Goal: Task Accomplishment & Management: Use online tool/utility

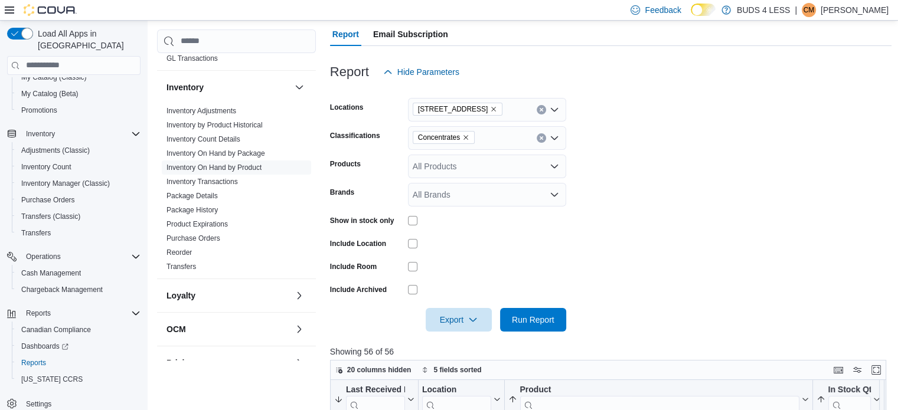
scroll to position [110, 0]
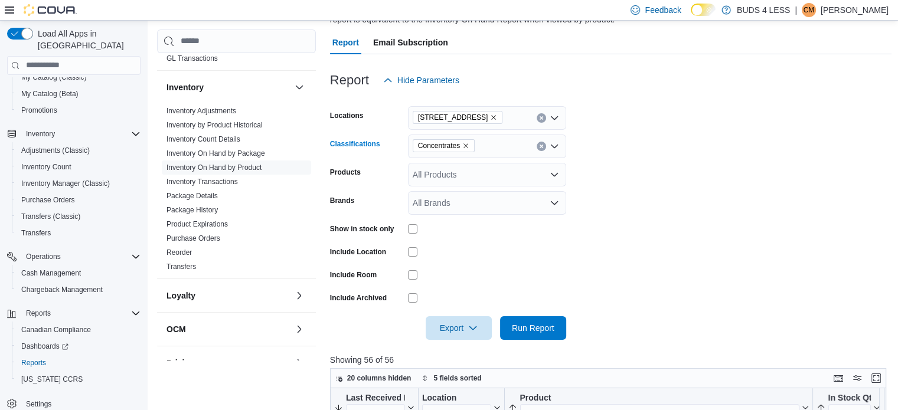
click at [466, 145] on icon "Remove Concentrates from selection in this group" at bounding box center [465, 145] width 7 height 7
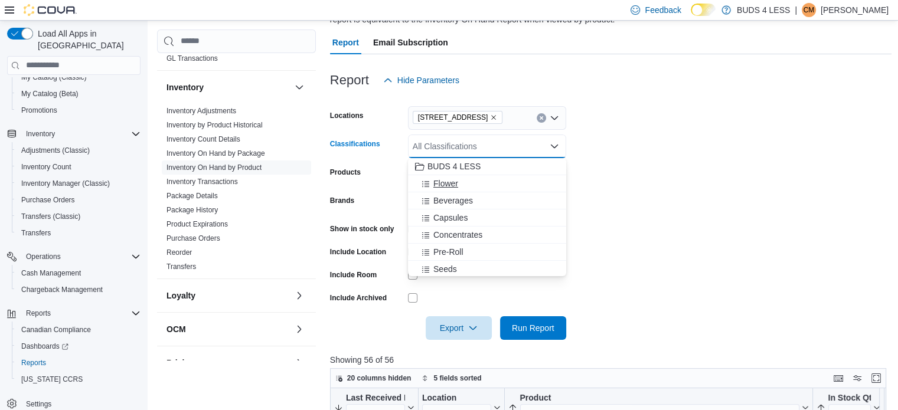
click at [465, 181] on div "Flower" at bounding box center [487, 184] width 144 height 12
click at [720, 68] on div "Report Hide Parameters" at bounding box center [611, 80] width 562 height 24
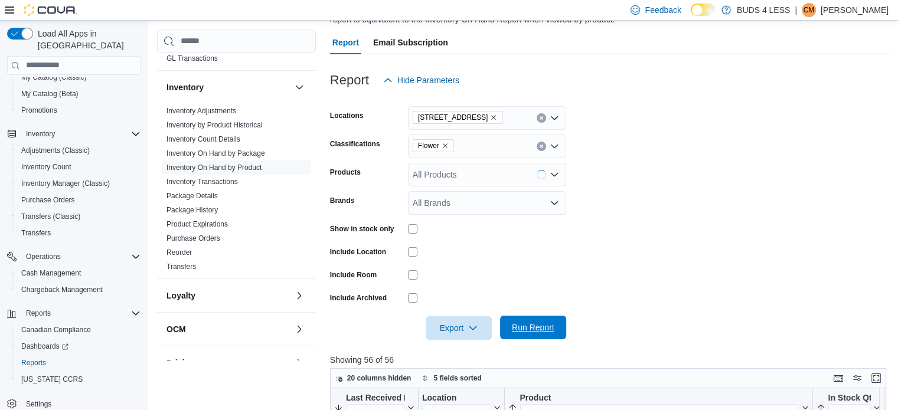
click at [560, 329] on button "Run Report" at bounding box center [533, 328] width 66 height 24
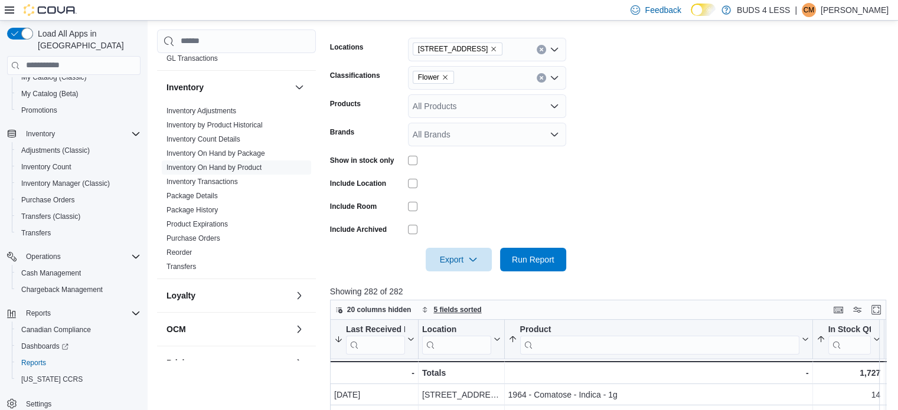
scroll to position [236, 0]
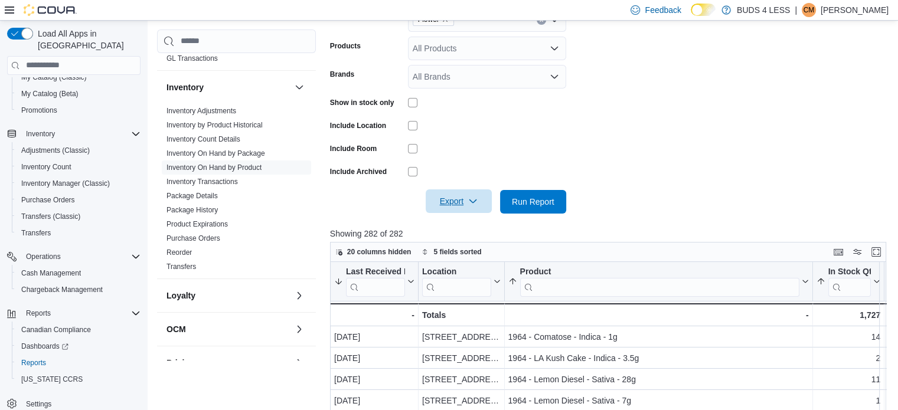
click at [468, 196] on span "Export" at bounding box center [459, 202] width 52 height 24
click at [471, 225] on span "Export to Excel" at bounding box center [460, 225] width 53 height 9
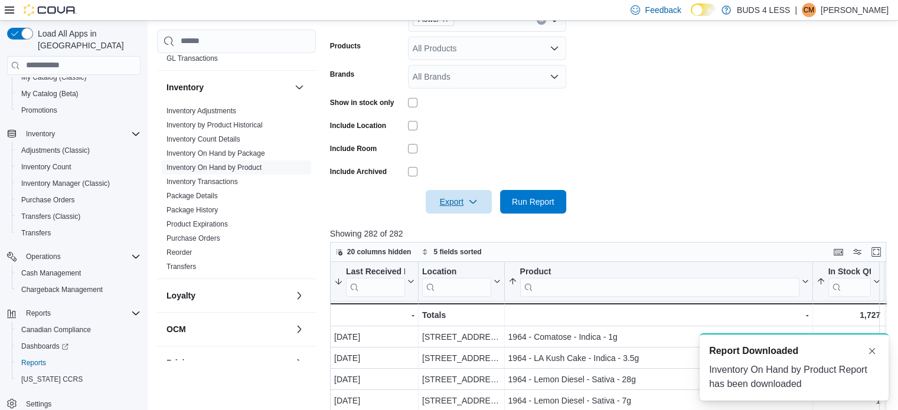
scroll to position [0, 0]
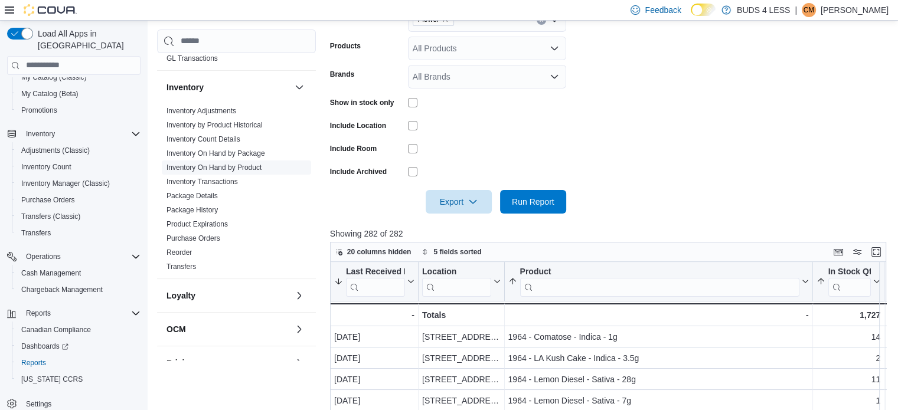
click at [247, 164] on link "Inventory On Hand by Product" at bounding box center [213, 168] width 95 height 8
click at [253, 149] on link "Inventory On Hand by Package" at bounding box center [215, 153] width 99 height 8
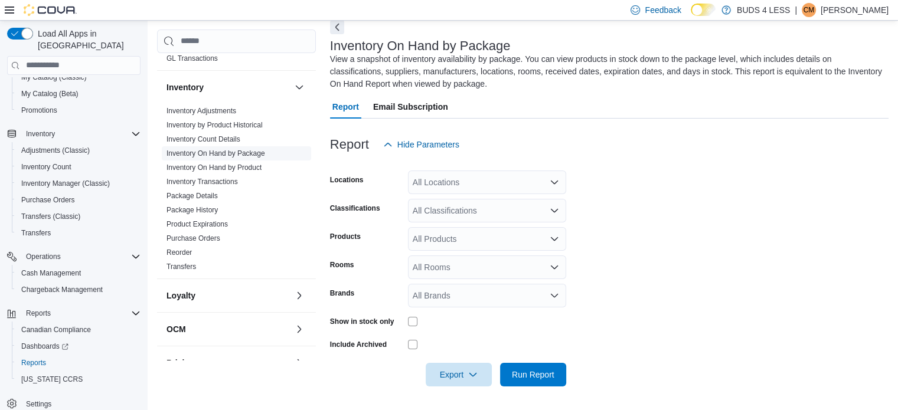
scroll to position [52, 0]
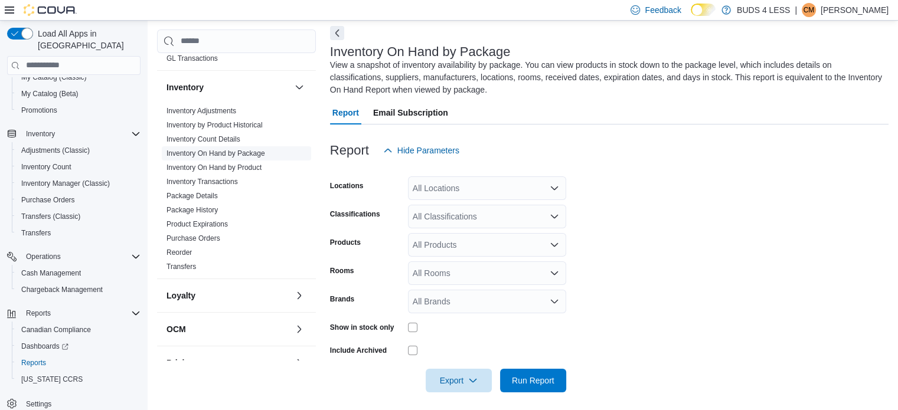
click at [257, 149] on span "Inventory On Hand by Package" at bounding box center [215, 153] width 99 height 9
click at [534, 178] on div "All Locations" at bounding box center [487, 189] width 158 height 24
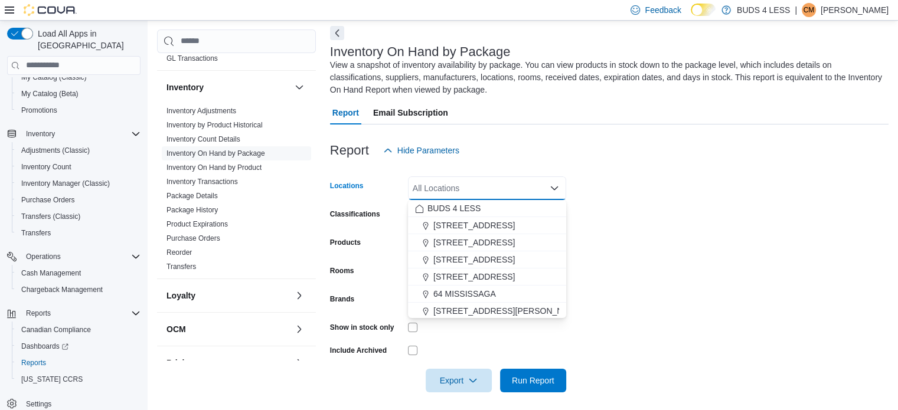
drag, startPoint x: 501, startPoint y: 258, endPoint x: 570, endPoint y: 220, distance: 79.0
click at [501, 257] on div "[STREET_ADDRESS]" at bounding box center [487, 260] width 144 height 12
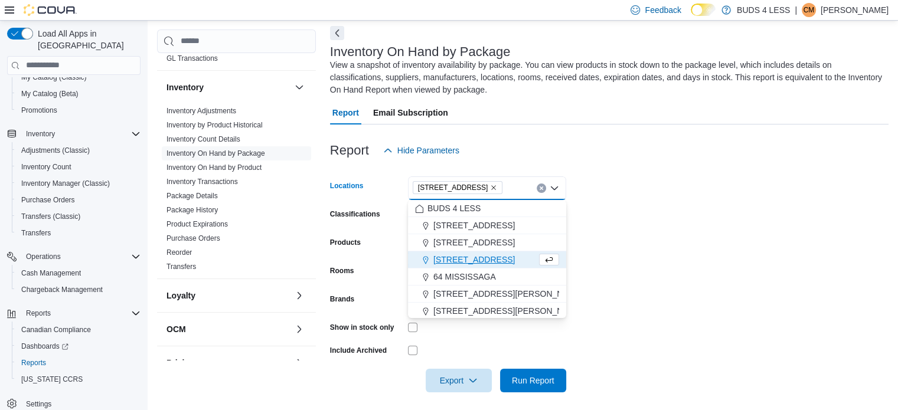
click at [738, 166] on div at bounding box center [609, 169] width 558 height 14
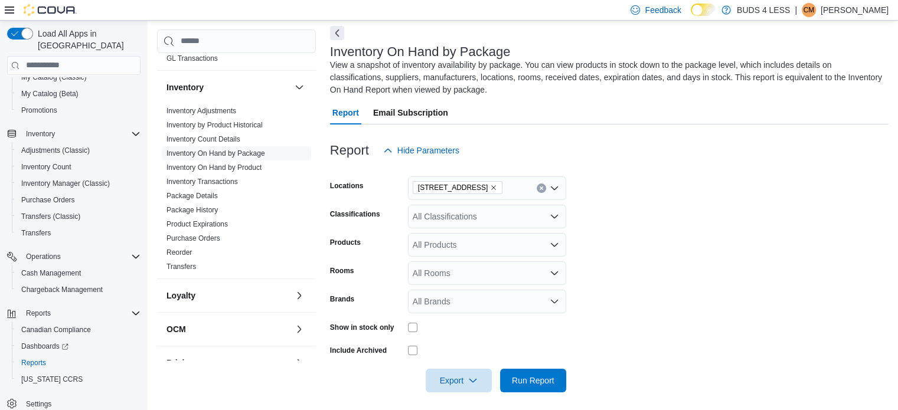
click at [527, 211] on div "All Classifications" at bounding box center [487, 217] width 158 height 24
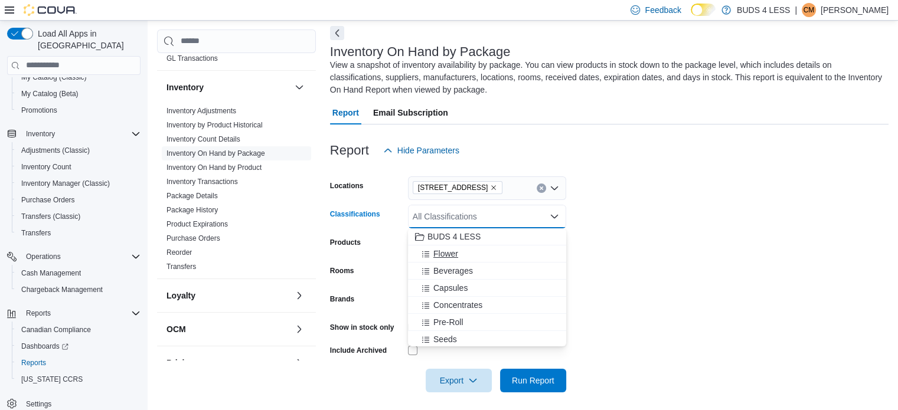
click at [483, 254] on div "Flower" at bounding box center [487, 254] width 144 height 12
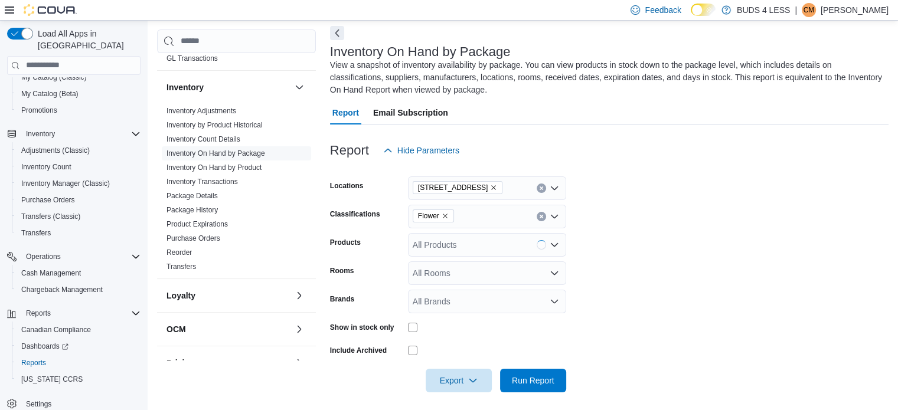
click at [703, 205] on form "Locations 23 Young Street Classifications Flower Products All Products Rooms Al…" at bounding box center [609, 277] width 558 height 230
drag, startPoint x: 546, startPoint y: 380, endPoint x: 706, endPoint y: 249, distance: 206.9
click at [546, 380] on span "Run Report" at bounding box center [533, 381] width 43 height 12
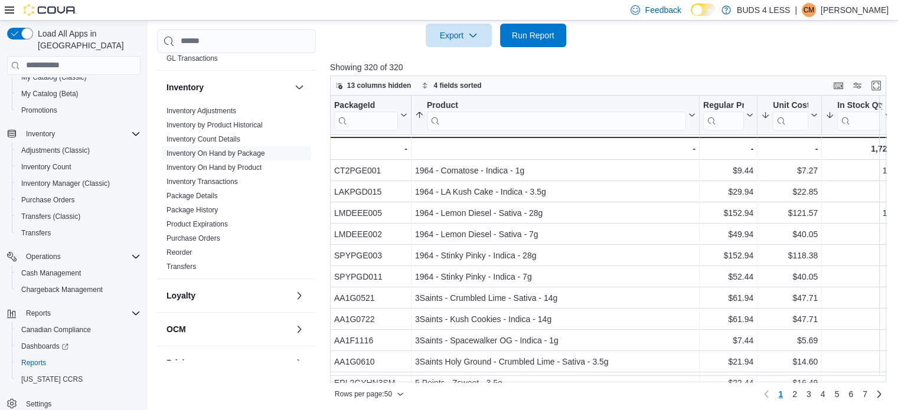
scroll to position [400, 0]
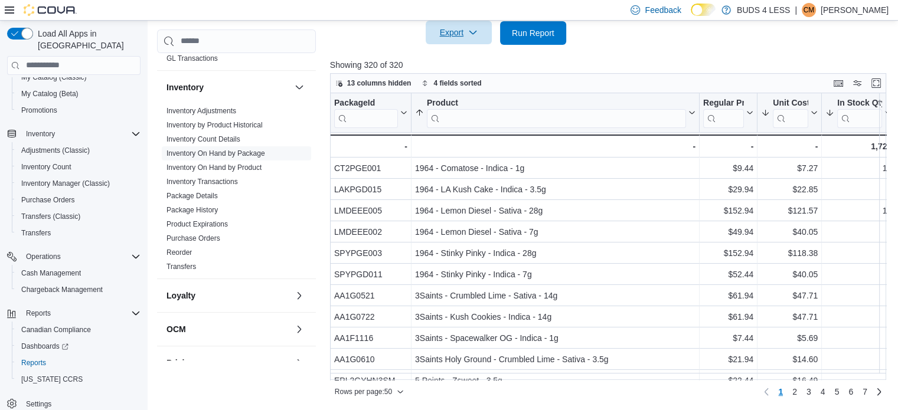
drag, startPoint x: 469, startPoint y: 37, endPoint x: 466, endPoint y: 44, distance: 7.5
click at [468, 37] on span "Export" at bounding box center [459, 33] width 52 height 24
click at [469, 65] on button "Export to Excel" at bounding box center [460, 57] width 67 height 24
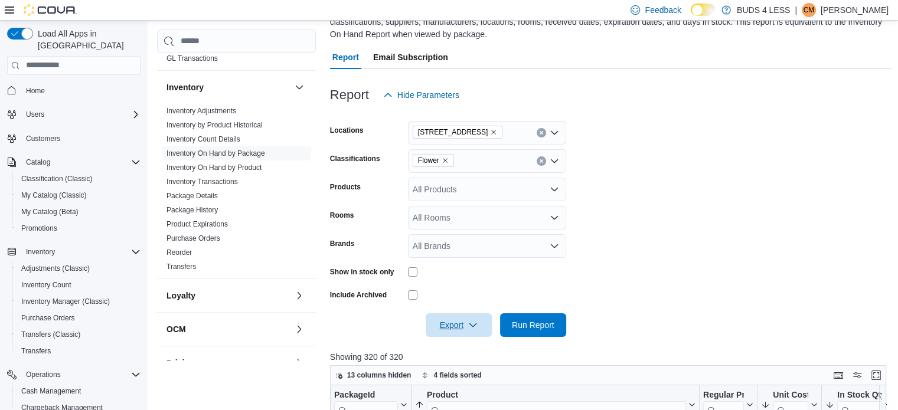
scroll to position [0, 0]
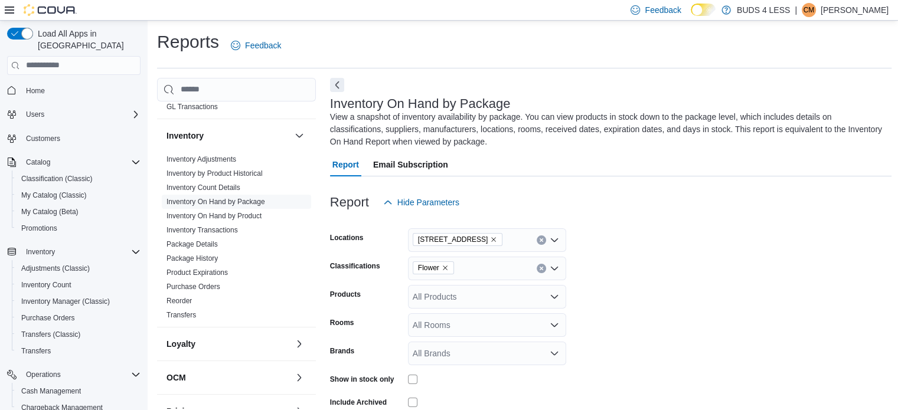
drag, startPoint x: 35, startPoint y: 15, endPoint x: 10, endPoint y: 11, distance: 25.6
drag, startPoint x: 10, startPoint y: 11, endPoint x: 99, endPoint y: 9, distance: 89.2
click at [99, 9] on div "Feedback Dark Mode BUDS 4 LESS | CM Catherine McArton" at bounding box center [449, 10] width 898 height 21
drag, startPoint x: 66, startPoint y: 11, endPoint x: 68, endPoint y: 41, distance: 30.2
click at [66, 13] on img at bounding box center [50, 10] width 53 height 12
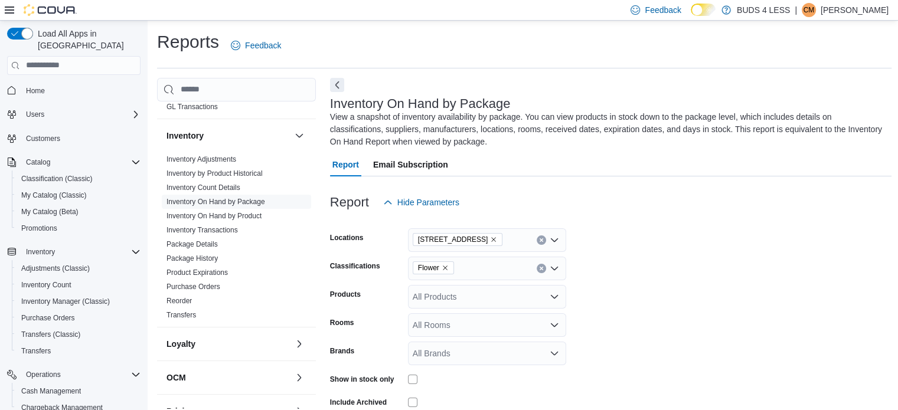
click at [448, 265] on icon "Remove Flower from selection in this group" at bounding box center [445, 267] width 7 height 7
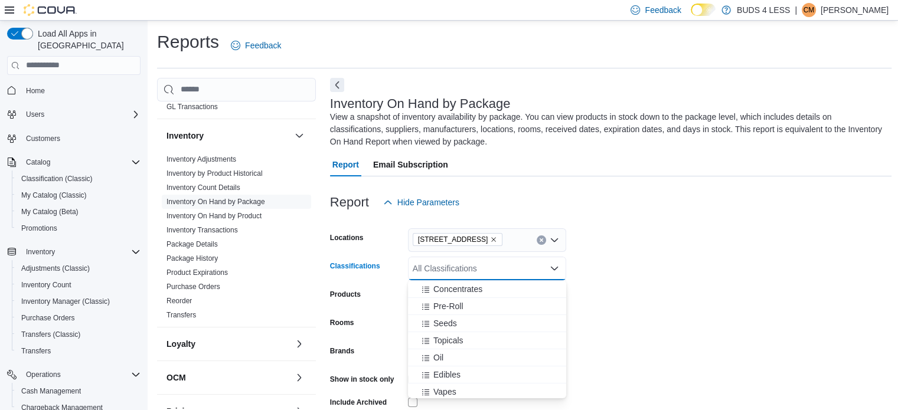
scroll to position [118, 0]
click at [449, 310] on div "Oil" at bounding box center [487, 308] width 144 height 12
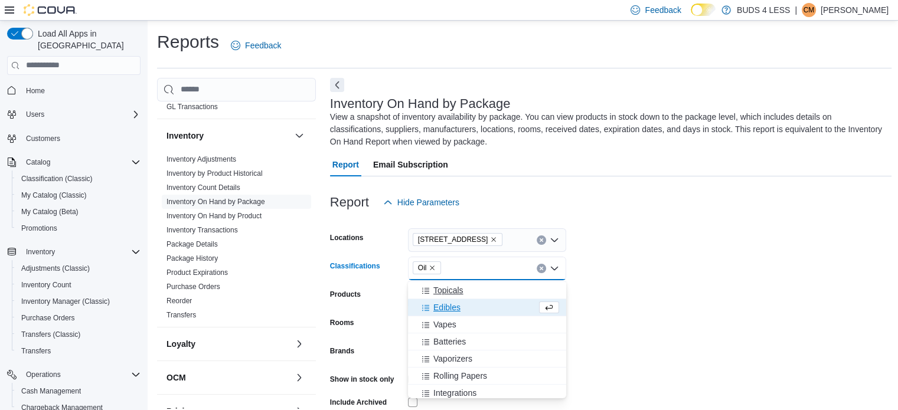
click at [460, 292] on span "Topicals" at bounding box center [448, 291] width 30 height 12
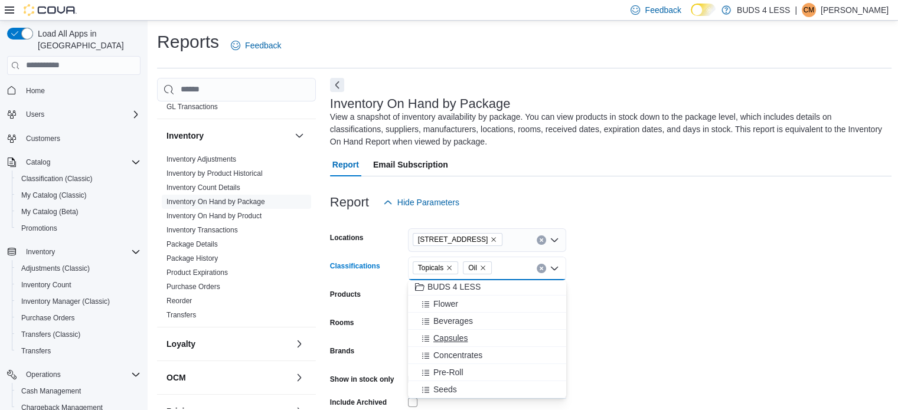
scroll to position [0, 0]
click at [460, 339] on span "Capsules" at bounding box center [450, 340] width 34 height 12
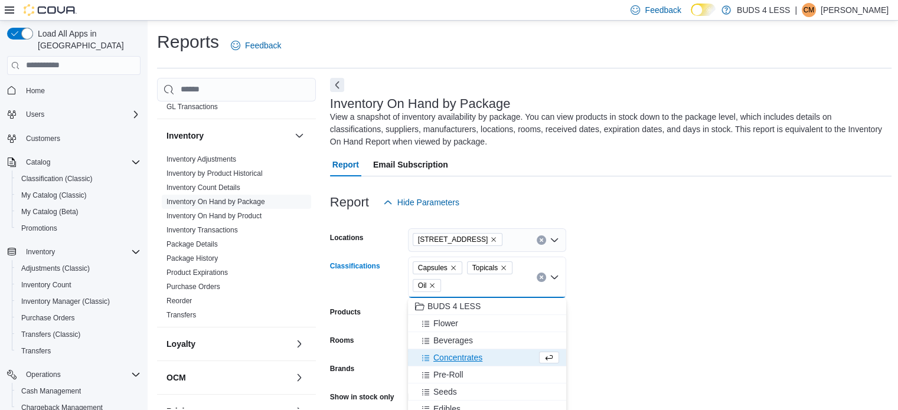
click at [614, 295] on form "Locations 23 Young Street Classifications Capsules Topicals Oil Combo box. Sele…" at bounding box center [611, 338] width 562 height 248
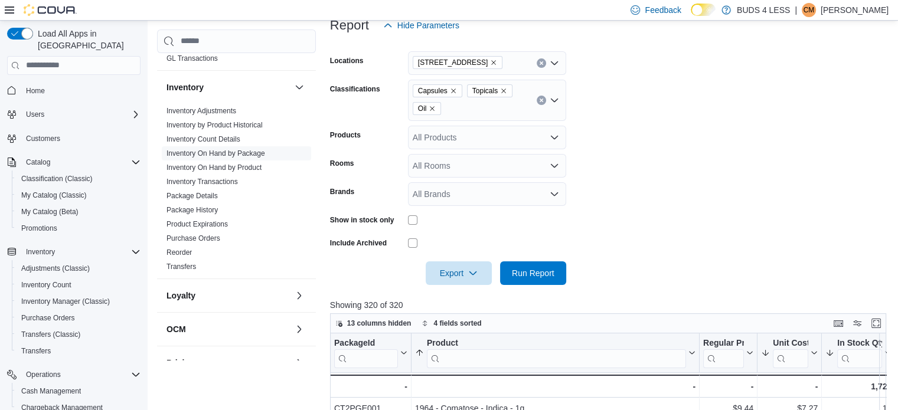
scroll to position [118, 0]
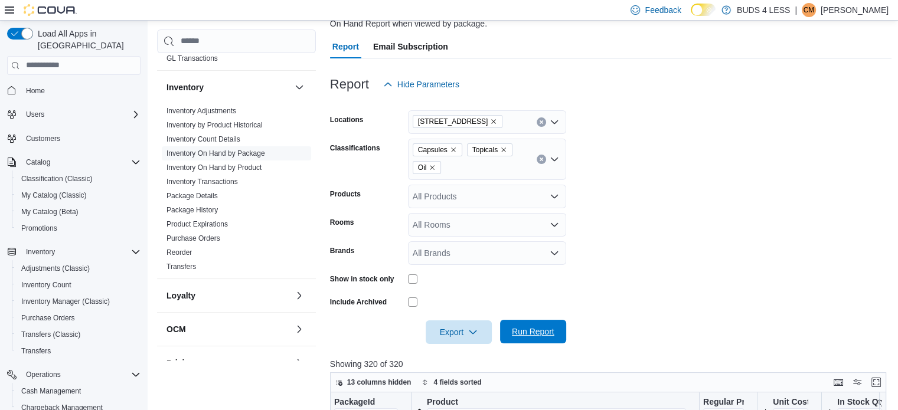
click at [508, 325] on span "Run Report" at bounding box center [533, 332] width 52 height 24
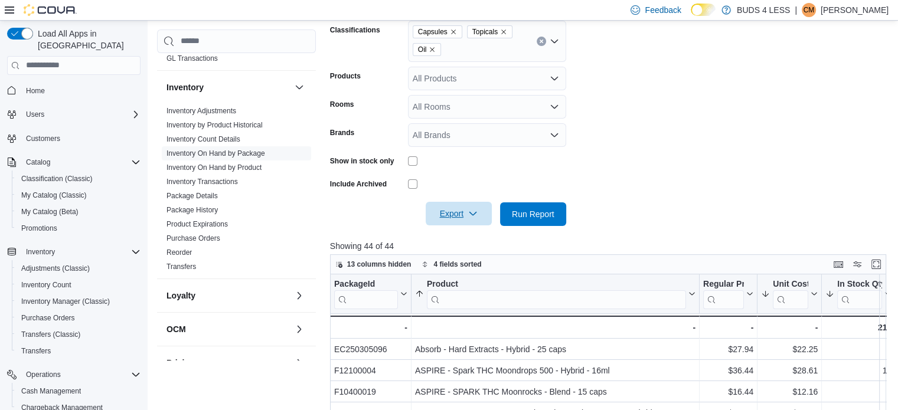
click at [474, 215] on icon "button" at bounding box center [472, 213] width 9 height 9
click at [465, 243] on span "Export to Excel" at bounding box center [460, 237] width 53 height 9
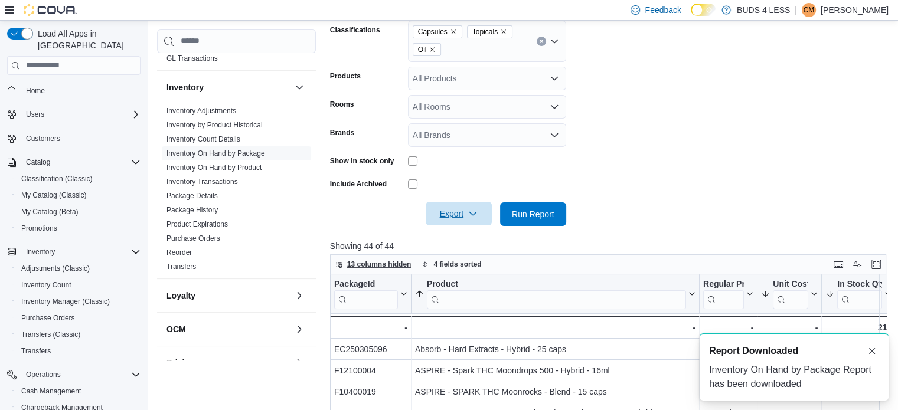
scroll to position [0, 0]
click at [824, 368] on div "Inventory On Hand by Package Report has been downloaded" at bounding box center [794, 377] width 170 height 28
drag, startPoint x: 824, startPoint y: 368, endPoint x: 824, endPoint y: 355, distance: 12.4
click at [824, 368] on div "Inventory On Hand by Package Report has been downloaded" at bounding box center [794, 377] width 170 height 28
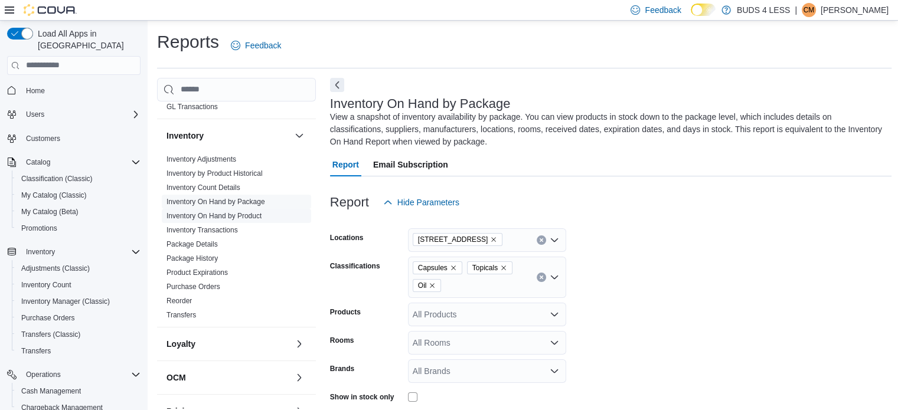
click at [226, 212] on link "Inventory On Hand by Product" at bounding box center [213, 216] width 95 height 8
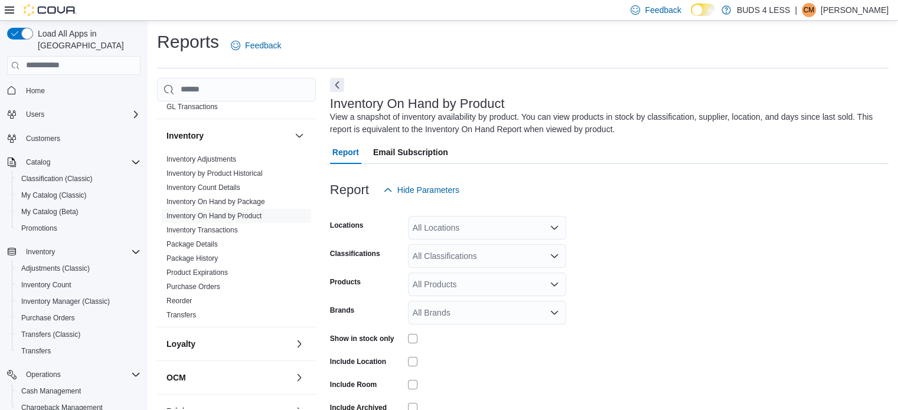
scroll to position [40, 0]
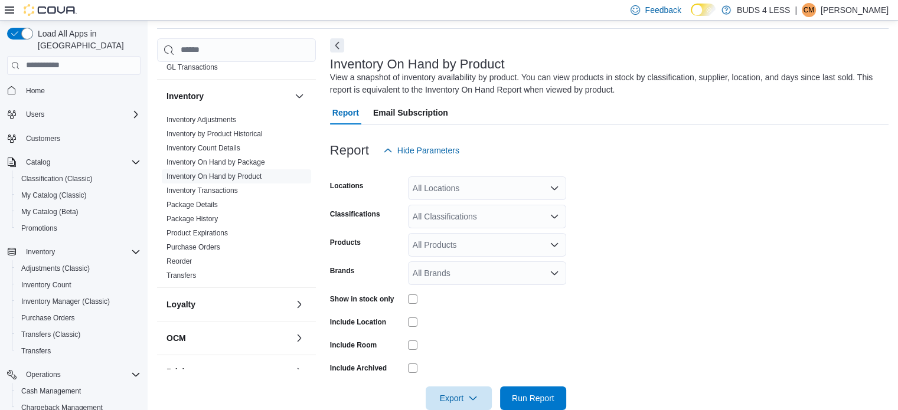
click at [453, 188] on div "All Locations" at bounding box center [487, 189] width 158 height 24
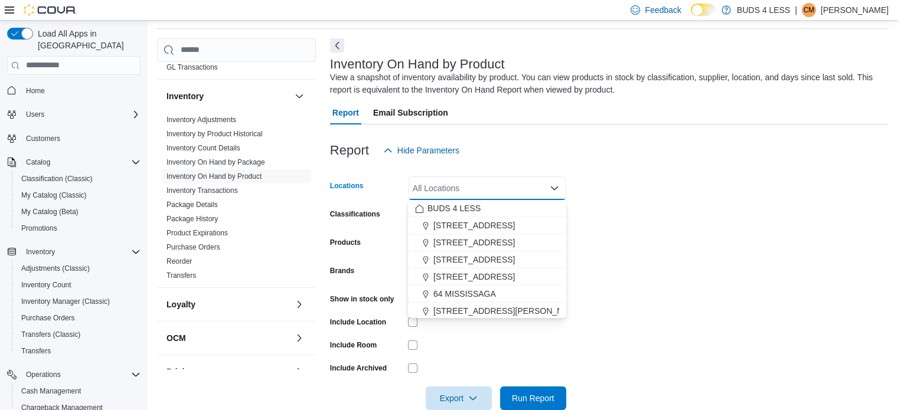
drag, startPoint x: 470, startPoint y: 262, endPoint x: 571, endPoint y: 185, distance: 127.3
click at [470, 262] on span "[STREET_ADDRESS]" at bounding box center [473, 260] width 81 height 12
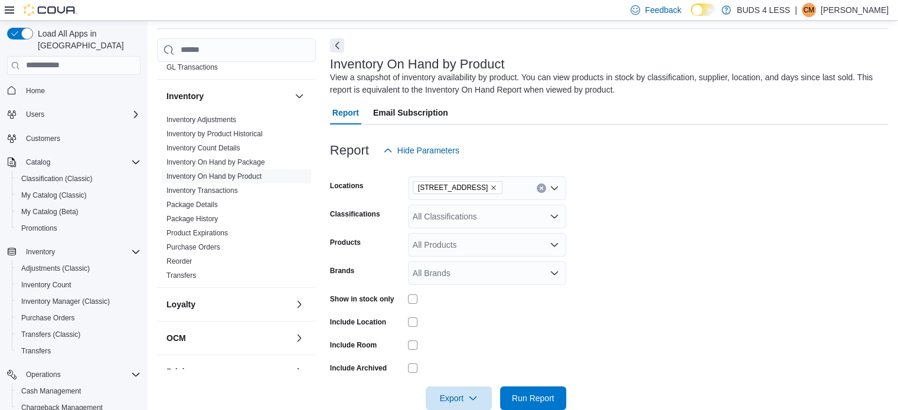
click at [718, 126] on div at bounding box center [609, 132] width 558 height 14
click at [469, 218] on div "All Classifications" at bounding box center [487, 217] width 158 height 24
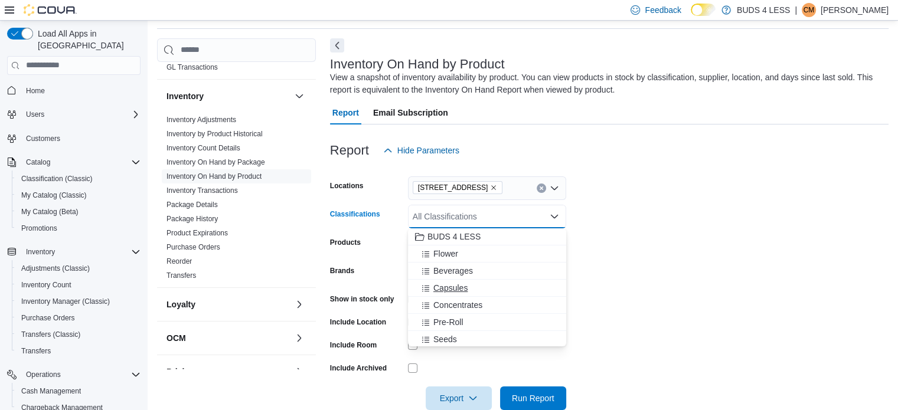
click at [475, 291] on div "Capsules" at bounding box center [487, 288] width 144 height 12
click at [473, 240] on div "Oil" at bounding box center [487, 239] width 144 height 12
click at [466, 341] on div "Topicals" at bounding box center [487, 340] width 144 height 12
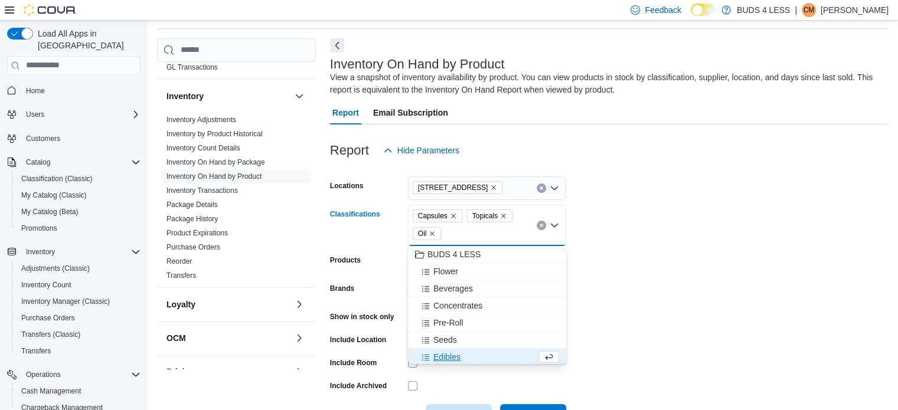
scroll to position [2, 0]
click at [597, 253] on form "Locations 23 Young Street Classifications Capsules Topicals Oil Combo box. Sele…" at bounding box center [609, 295] width 558 height 266
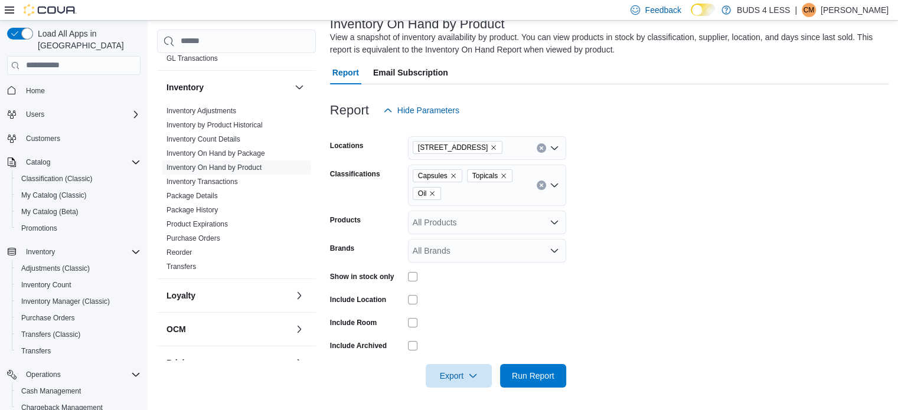
scroll to position [80, 0]
click at [530, 372] on span "Run Report" at bounding box center [533, 375] width 43 height 12
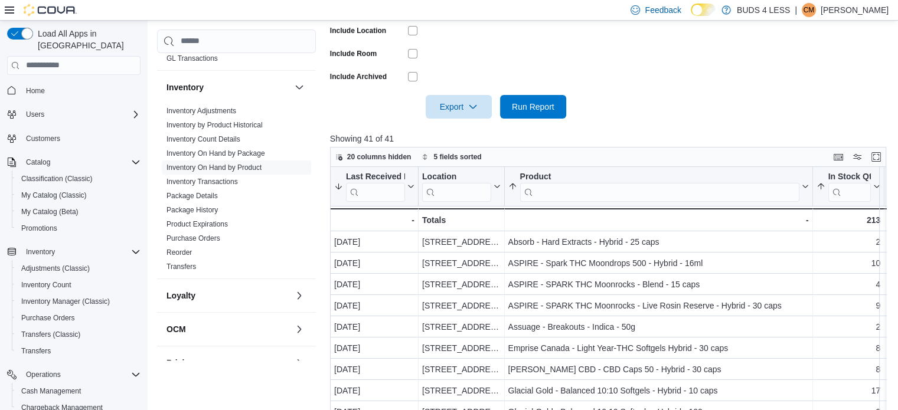
scroll to position [316, 0]
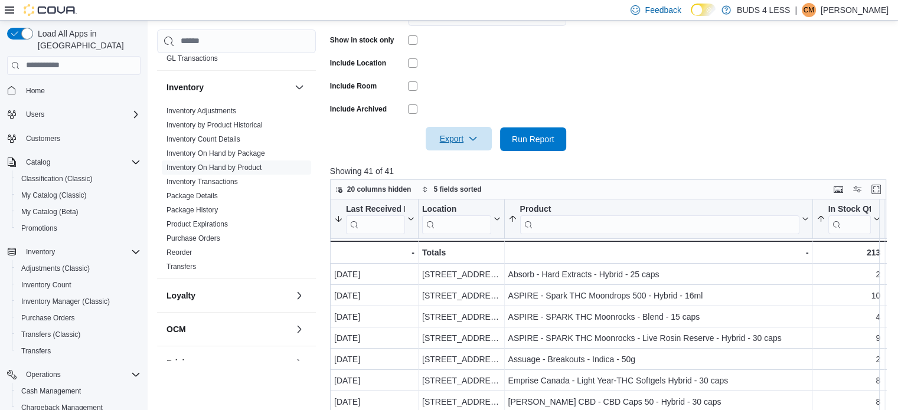
click at [458, 146] on span "Export" at bounding box center [459, 139] width 52 height 24
click at [471, 168] on button "Export to Excel" at bounding box center [460, 163] width 67 height 24
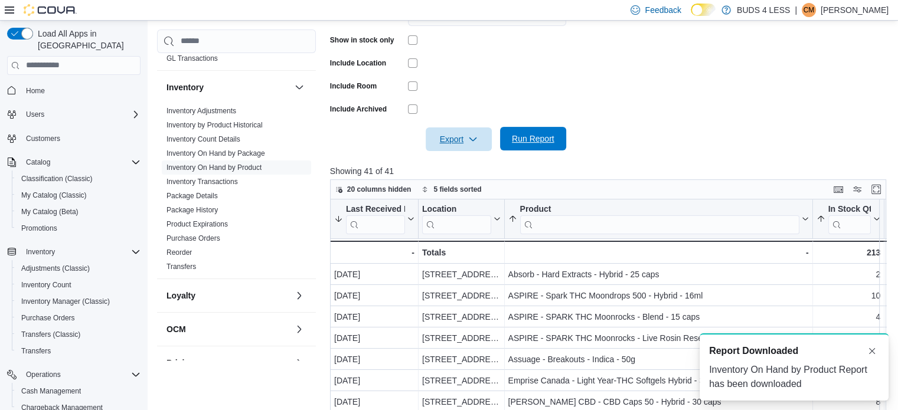
scroll to position [0, 0]
click at [637, 148] on form "Locations 23 Young Street Classifications Capsules Topicals Oil Products All Pr…" at bounding box center [611, 18] width 562 height 266
click at [413, 224] on div at bounding box center [417, 219] width 9 height 39
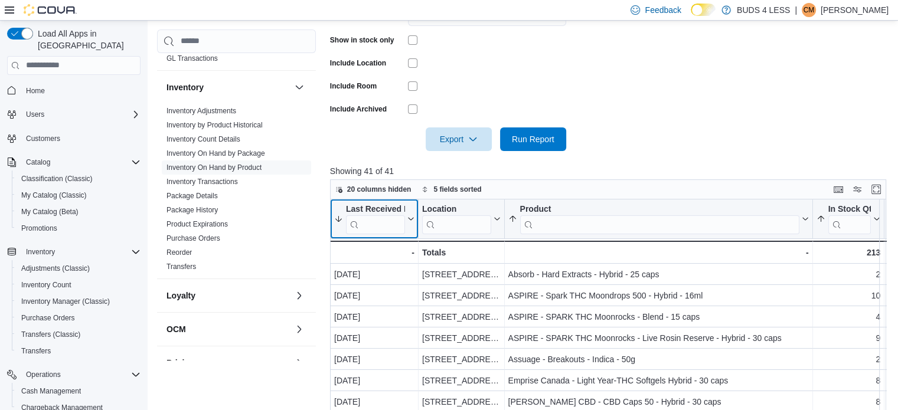
click at [409, 220] on icon at bounding box center [409, 218] width 9 height 7
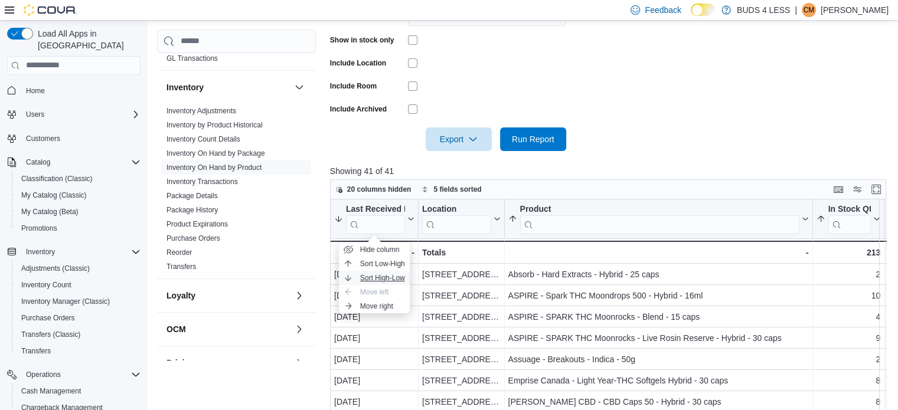
click at [380, 276] on span "Sort High-Low" at bounding box center [382, 277] width 45 height 9
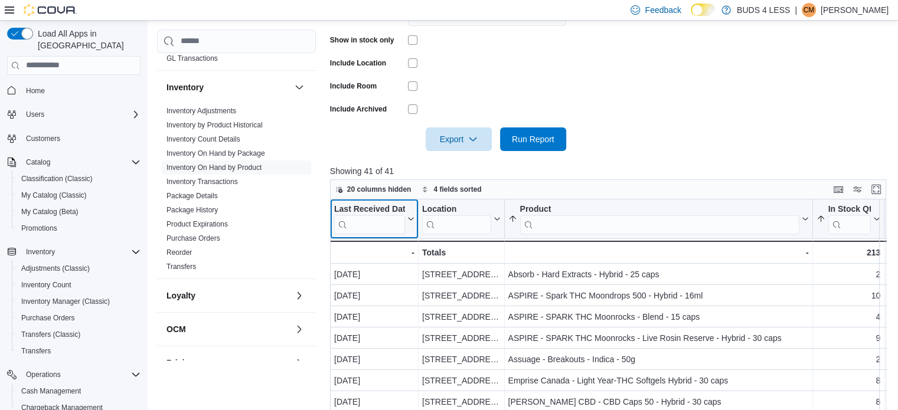
click at [407, 224] on button "Last Received Date" at bounding box center [374, 219] width 80 height 30
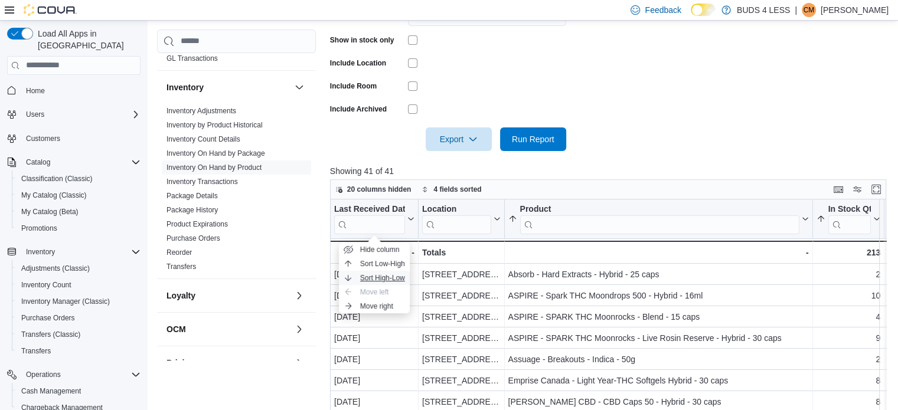
click at [393, 273] on span "Sort High-Low" at bounding box center [382, 277] width 45 height 9
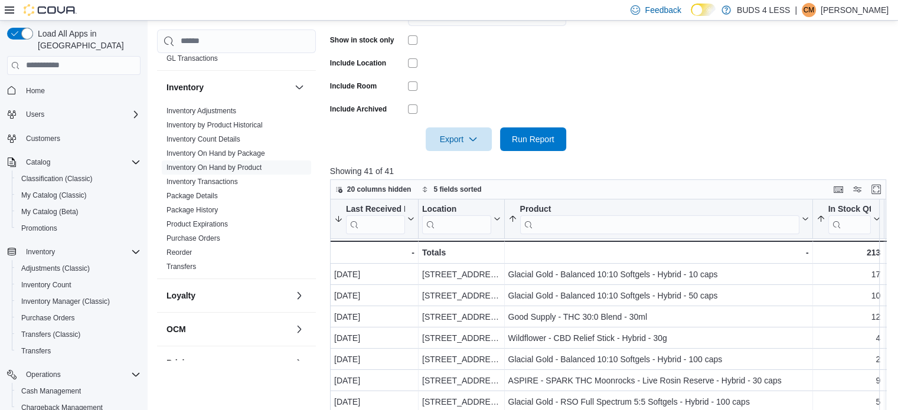
click at [574, 142] on form "Locations 23 Young Street Classifications Capsules Topicals Oil Products All Pr…" at bounding box center [611, 18] width 562 height 266
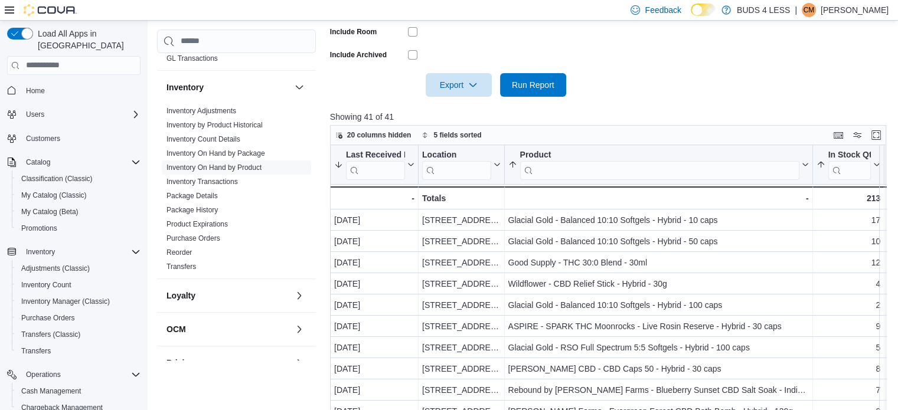
scroll to position [375, 0]
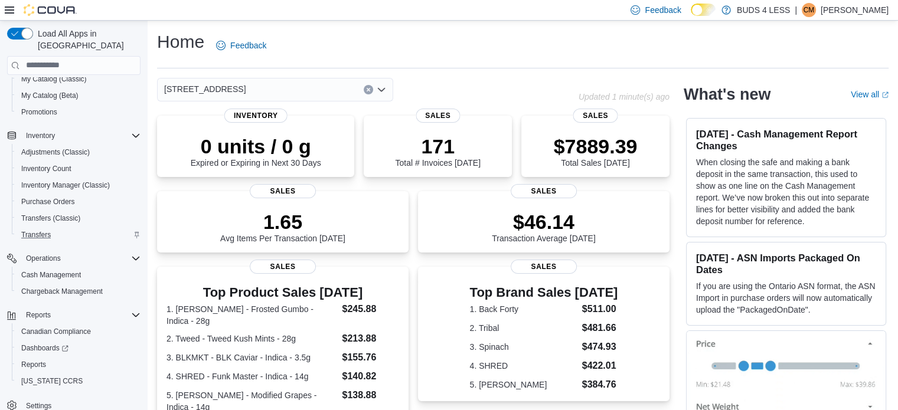
scroll to position [118, 0]
click at [74, 269] on span "Cash Management" at bounding box center [51, 273] width 60 height 9
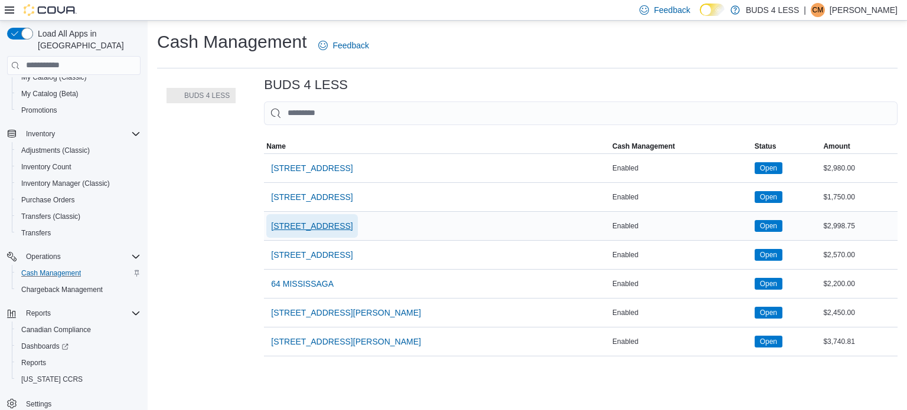
click at [288, 226] on span "[STREET_ADDRESS]" at bounding box center [311, 226] width 81 height 12
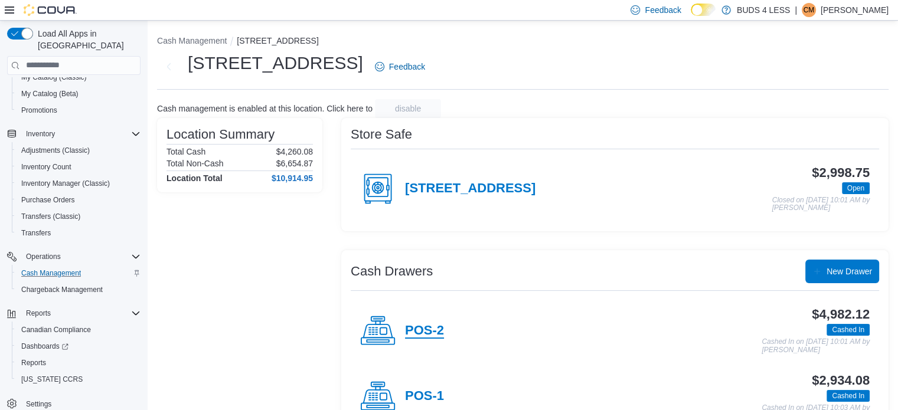
click at [423, 329] on h4 "POS-2" at bounding box center [424, 331] width 39 height 15
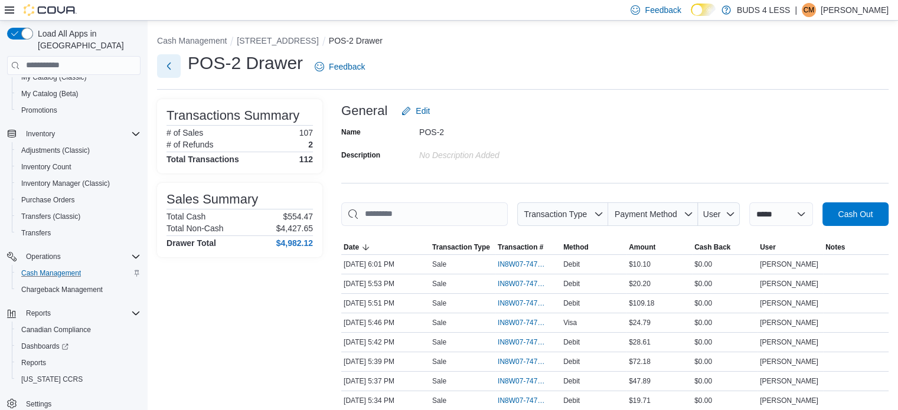
click at [170, 68] on button "Next" at bounding box center [169, 66] width 24 height 24
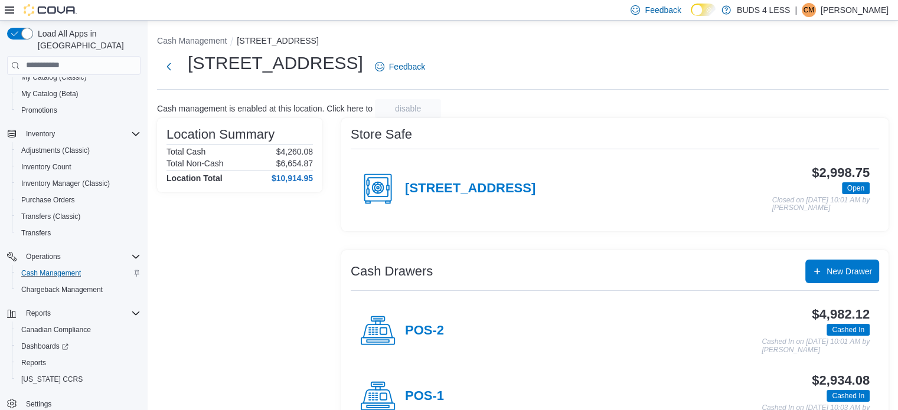
click at [293, 159] on p "$6,654.87" at bounding box center [294, 163] width 37 height 9
click at [282, 214] on div "Location Summary Total Cash $4,260.08 Total Non-Cash $6,654.87 Location Total $…" at bounding box center [239, 278] width 165 height 321
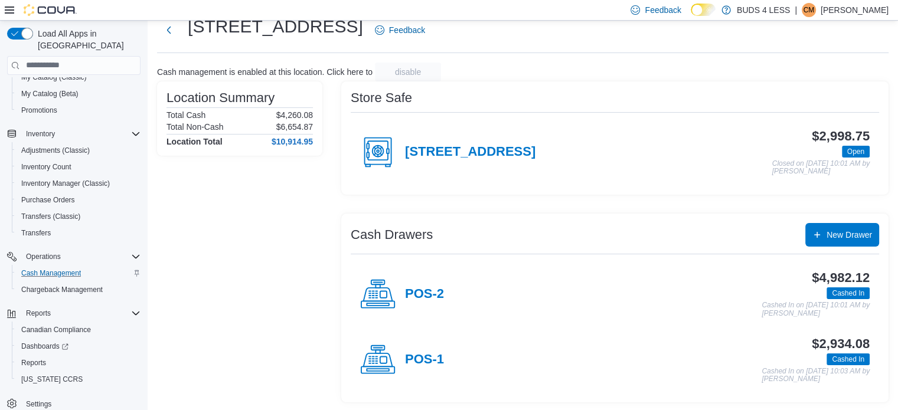
scroll to position [38, 0]
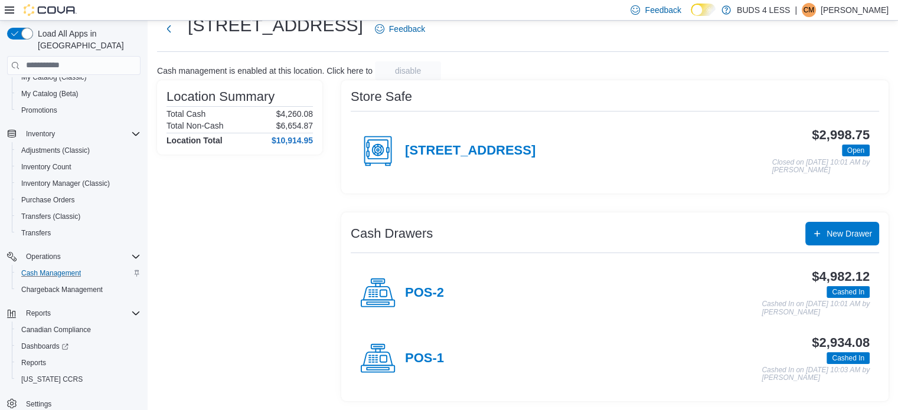
click at [427, 149] on h4 "[STREET_ADDRESS]" at bounding box center [470, 150] width 130 height 15
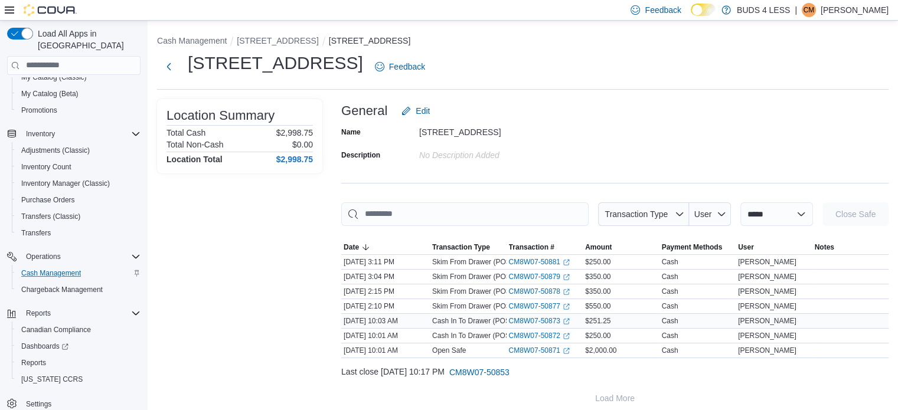
click at [610, 316] on span "$251.25" at bounding box center [597, 320] width 25 height 9
click at [610, 331] on span "$250.00" at bounding box center [597, 335] width 25 height 9
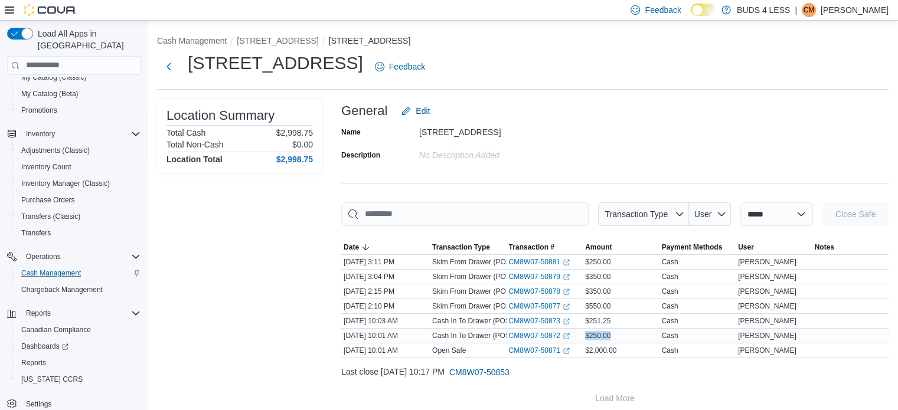
click at [610, 331] on span "$250.00" at bounding box center [597, 335] width 25 height 9
click at [613, 314] on div "$251.25" at bounding box center [621, 321] width 77 height 14
click at [614, 320] on div "$251.25" at bounding box center [621, 321] width 77 height 14
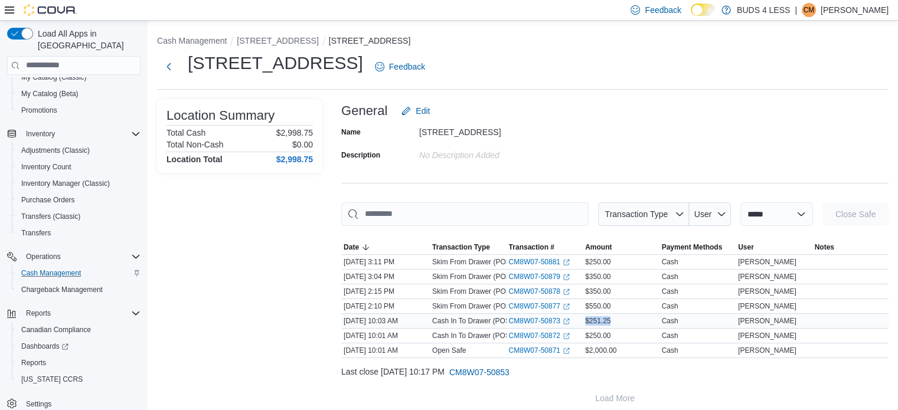
click at [614, 320] on div "$251.25" at bounding box center [621, 321] width 77 height 14
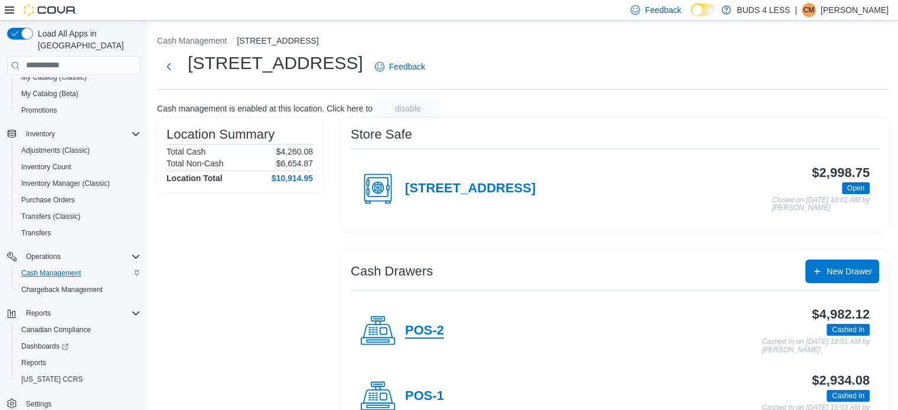
click at [428, 325] on h4 "POS-2" at bounding box center [424, 331] width 39 height 15
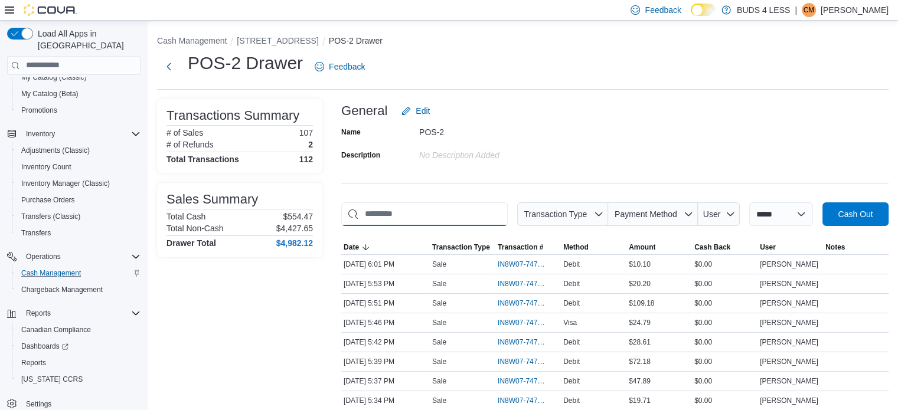
click at [484, 219] on input "This is a search bar. As you type, the results lower in the page will automatic…" at bounding box center [424, 214] width 166 height 24
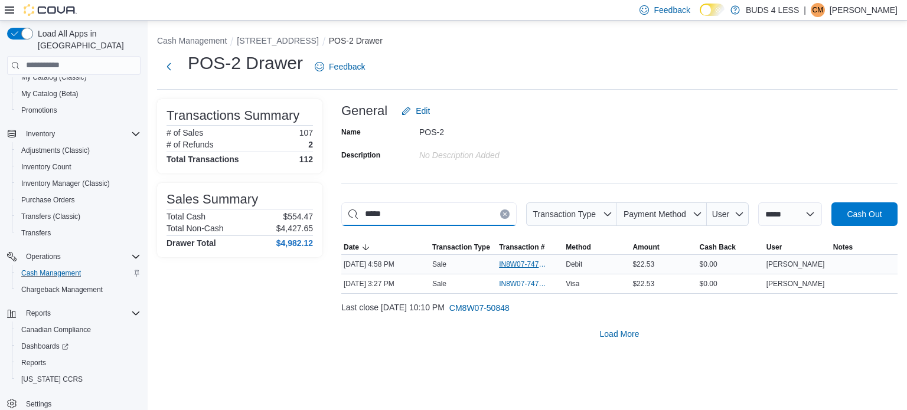
type input "*****"
click at [520, 264] on span "IN8W07-747648" at bounding box center [524, 264] width 50 height 9
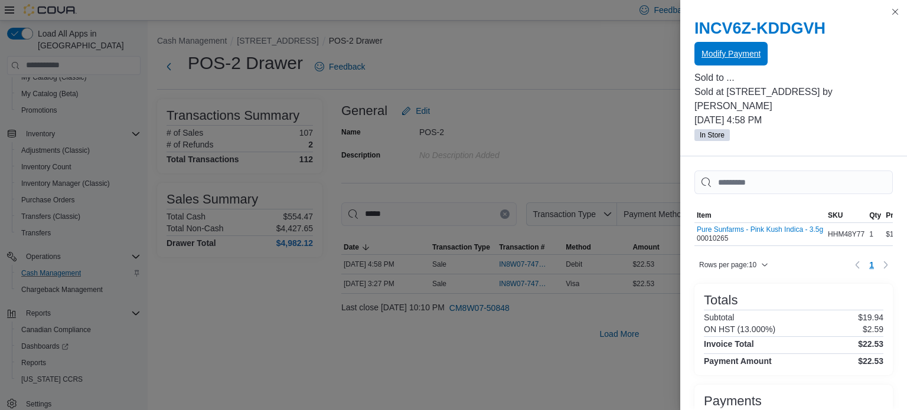
click at [749, 60] on span "Modify Payment" at bounding box center [730, 54] width 59 height 24
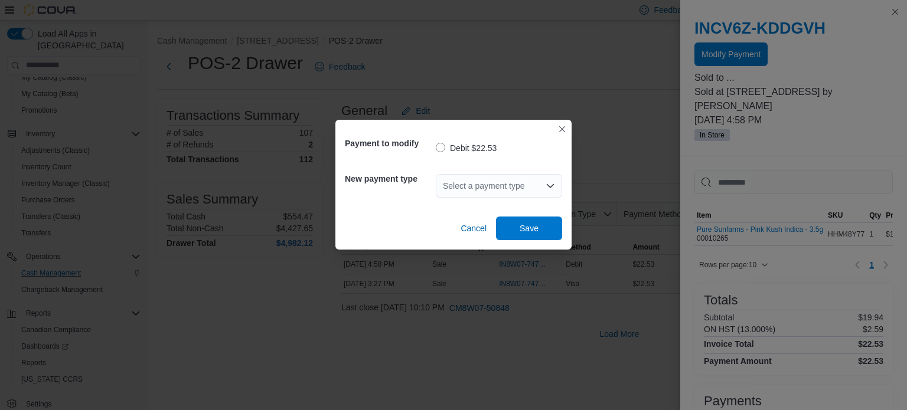
click at [516, 181] on div "Select a payment type" at bounding box center [499, 186] width 126 height 24
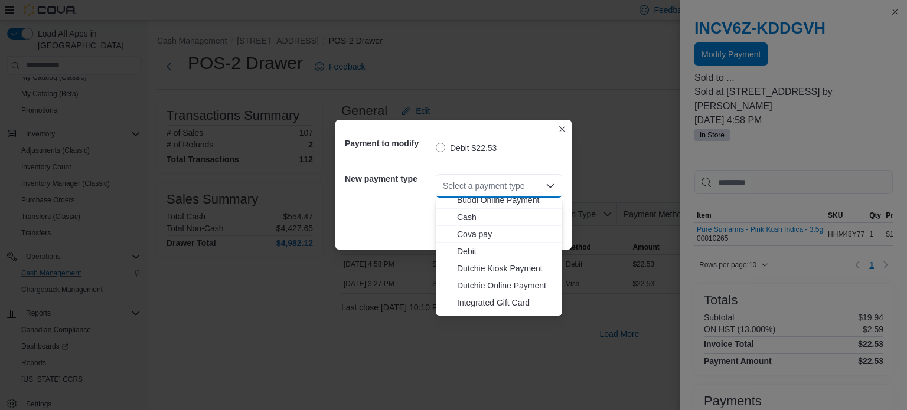
scroll to position [156, 0]
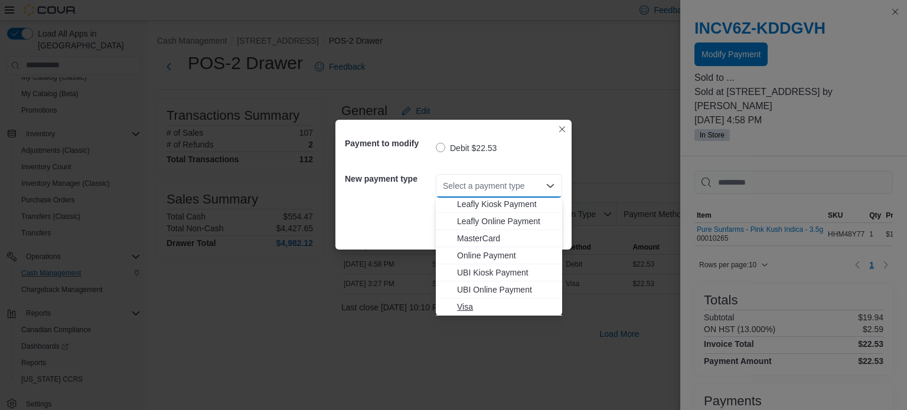
click at [505, 302] on span "Visa" at bounding box center [506, 307] width 98 height 12
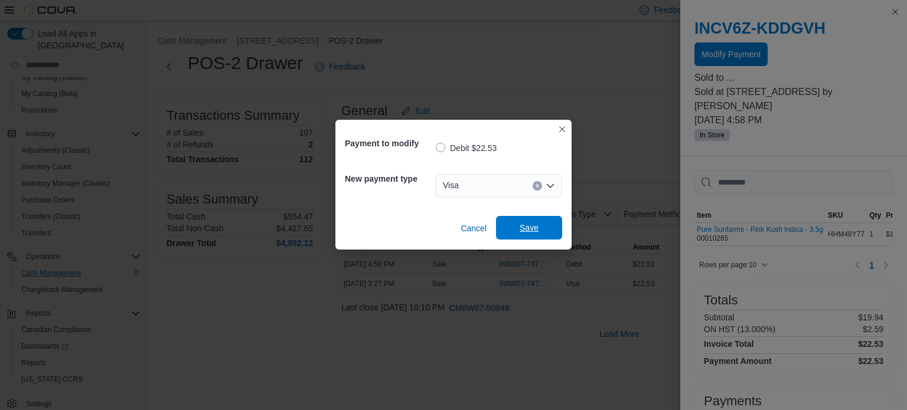
click at [527, 225] on span "Save" at bounding box center [529, 228] width 19 height 12
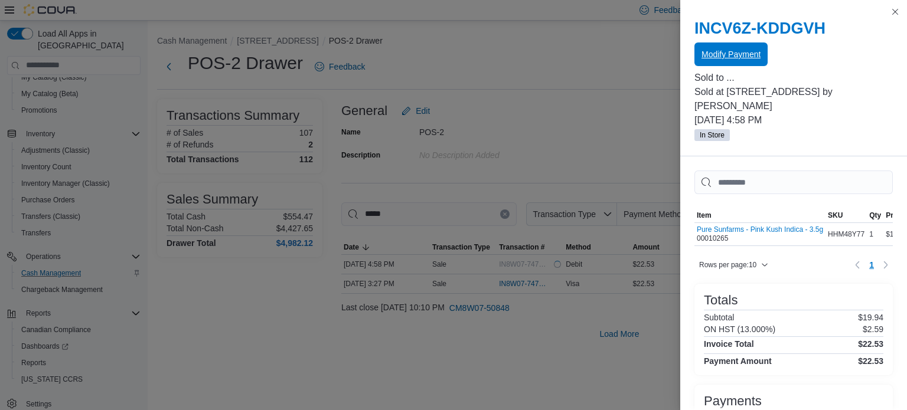
scroll to position [0, 0]
